Goal: Task Accomplishment & Management: Use online tool/utility

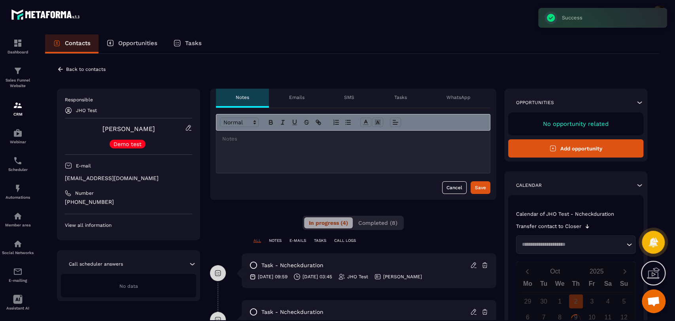
scroll to position [143, 0]
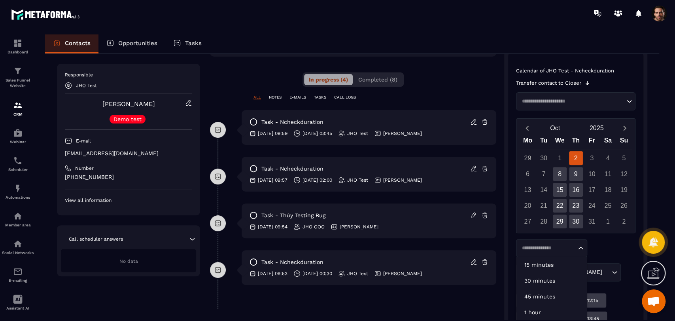
click at [564, 250] on input "Search for option" at bounding box center [547, 248] width 57 height 8
click at [546, 283] on p "30 minutes" at bounding box center [552, 281] width 55 height 8
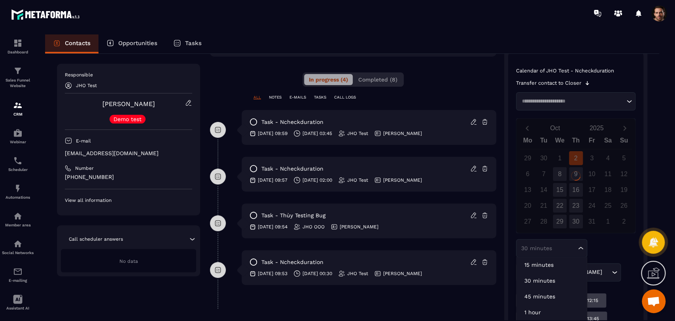
click at [540, 242] on div "30 minutes Loading..." at bounding box center [551, 248] width 71 height 18
click at [554, 294] on p "45 minutes" at bounding box center [552, 296] width 55 height 8
click at [579, 270] on div "(GMT+07:00) [PERSON_NAME] Loading..." at bounding box center [551, 272] width 71 height 18
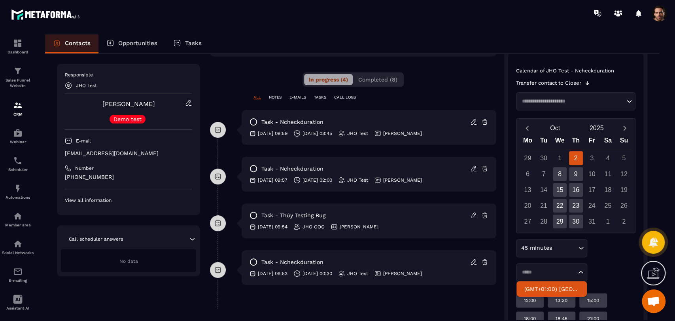
type input "*****"
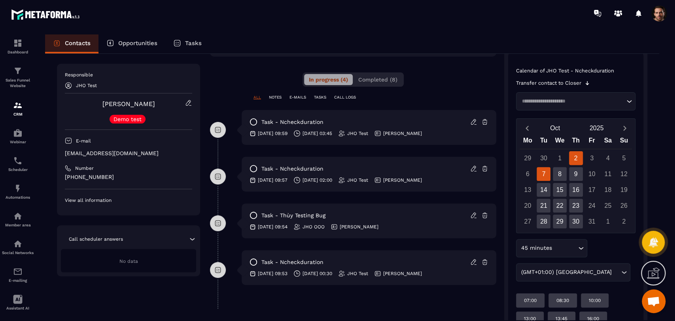
click at [540, 169] on div "7" at bounding box center [544, 174] width 14 height 14
click at [472, 123] on icon at bounding box center [473, 121] width 7 height 7
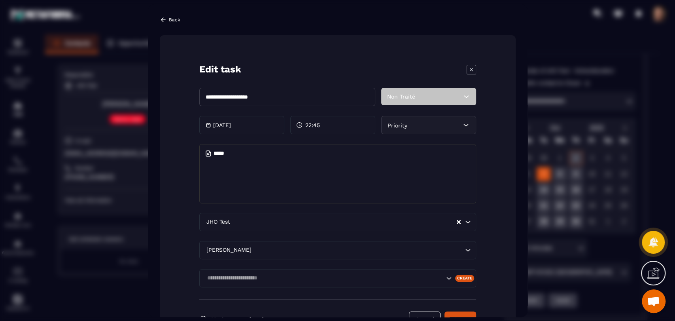
click at [314, 129] on div "22:45" at bounding box center [332, 125] width 85 height 18
